Goal: Check status: Check status

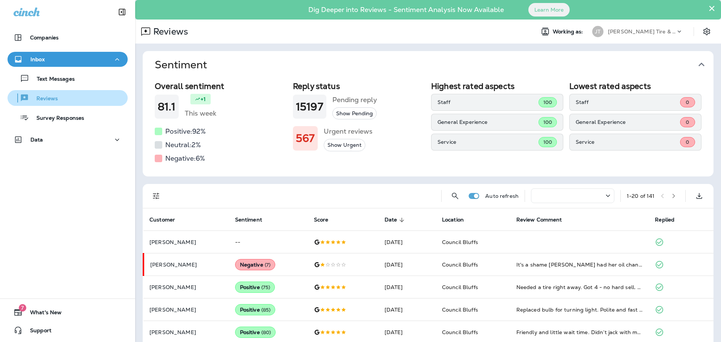
scroll to position [75, 0]
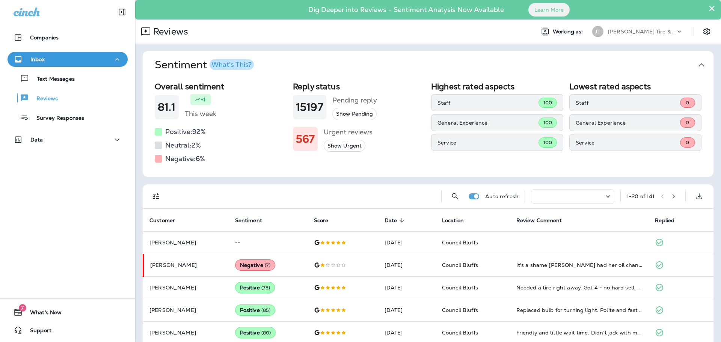
click at [42, 234] on div "Companies Inbox Text Messages Reviews Survey Responses Data 7 What's New Support" at bounding box center [67, 171] width 135 height 342
